Goal: Information Seeking & Learning: Learn about a topic

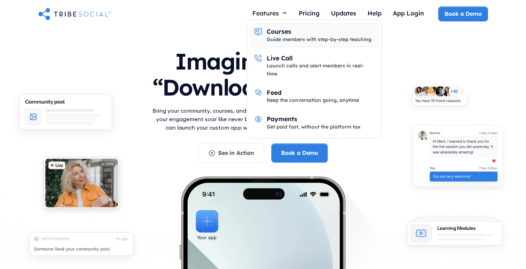
click at [279, 36] on div "Guide members with step-by-step teaching" at bounding box center [319, 40] width 105 height 8
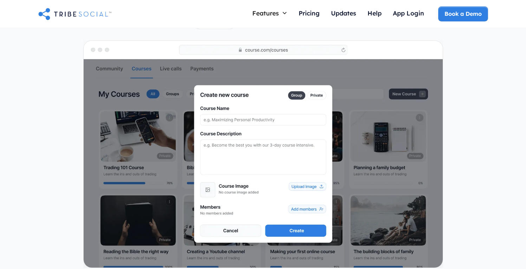
scroll to position [530, 0]
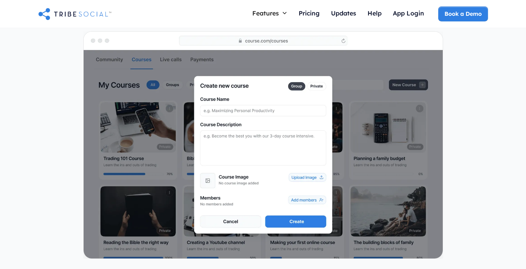
click at [246, 142] on img at bounding box center [263, 145] width 359 height 227
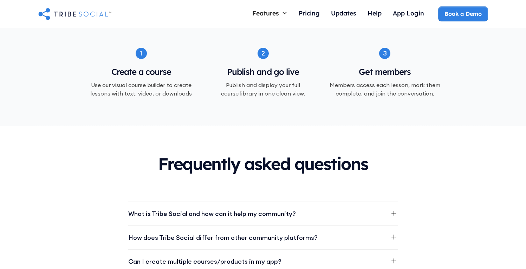
scroll to position [890, 0]
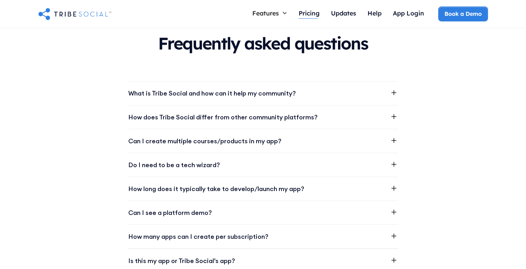
click at [308, 13] on div "Pricing" at bounding box center [309, 13] width 21 height 8
